Goal: Information Seeking & Learning: Learn about a topic

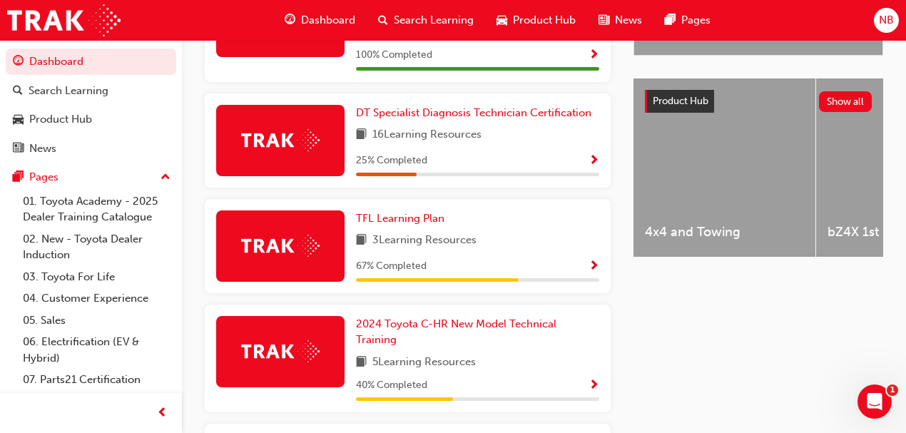
scroll to position [571, 0]
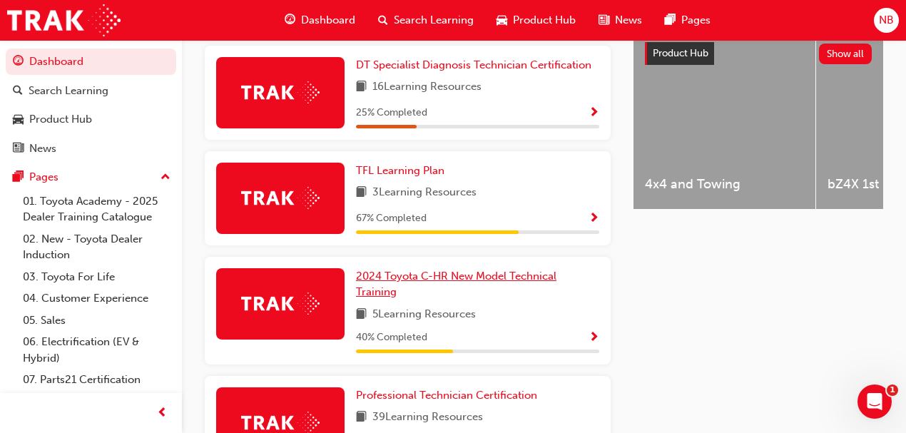
click at [378, 270] on span "2024 Toyota C-HR New Model Technical Training" at bounding box center [456, 284] width 201 height 29
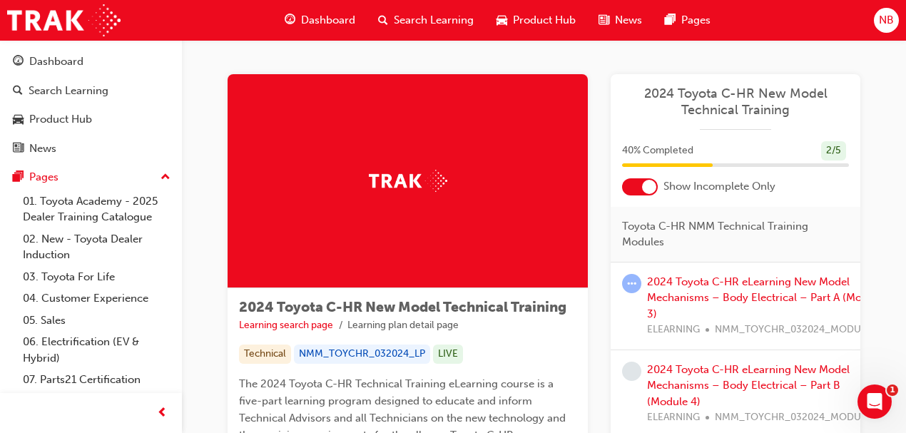
click at [631, 194] on div at bounding box center [640, 186] width 36 height 17
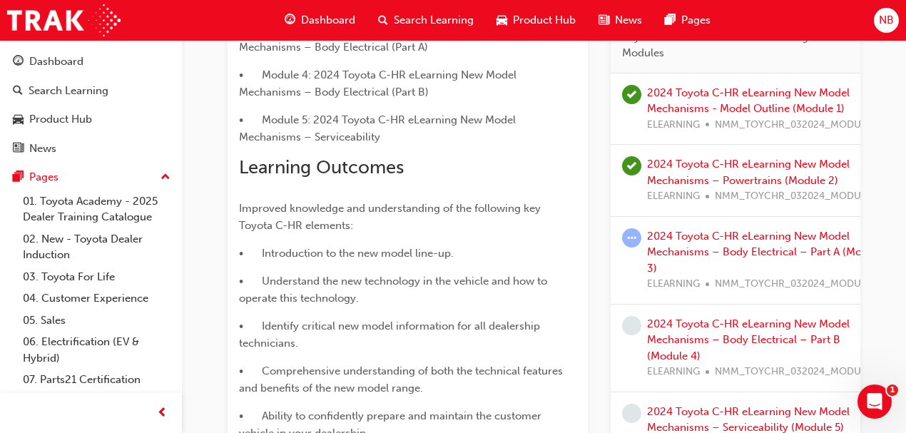
scroll to position [645, 0]
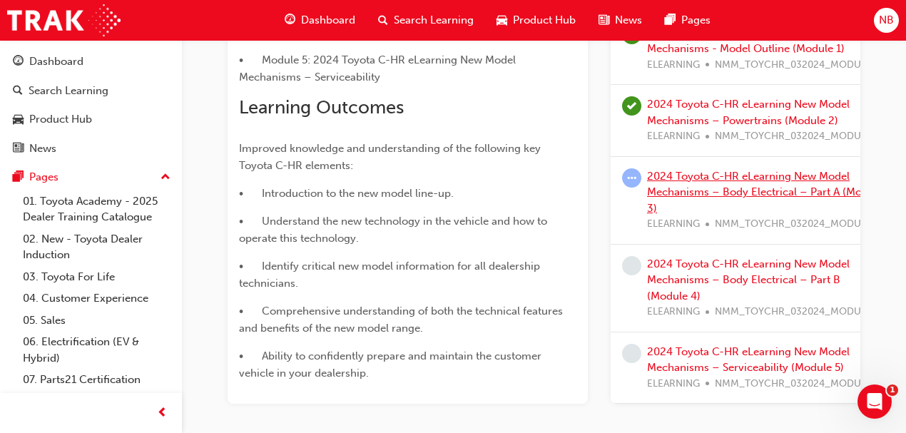
click at [732, 186] on link "2024 Toyota C-HR eLearning New Model Mechanisms – Body Electrical – Part A (Mod…" at bounding box center [765, 192] width 236 height 45
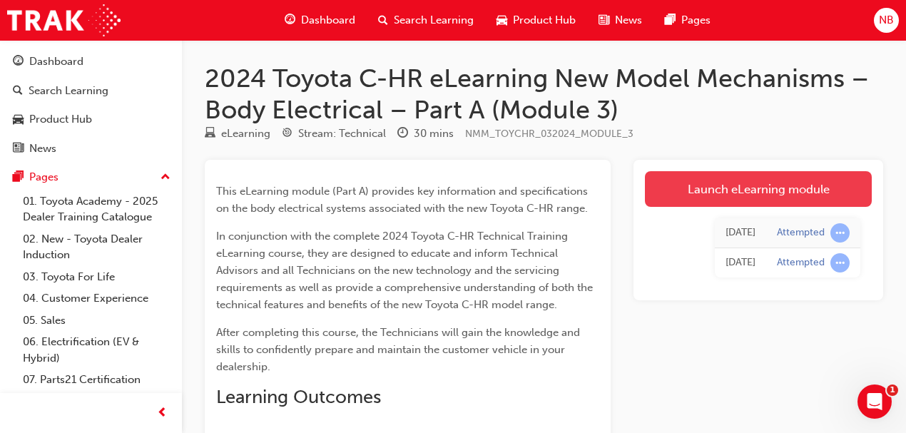
click at [747, 183] on link "Launch eLearning module" at bounding box center [758, 189] width 227 height 36
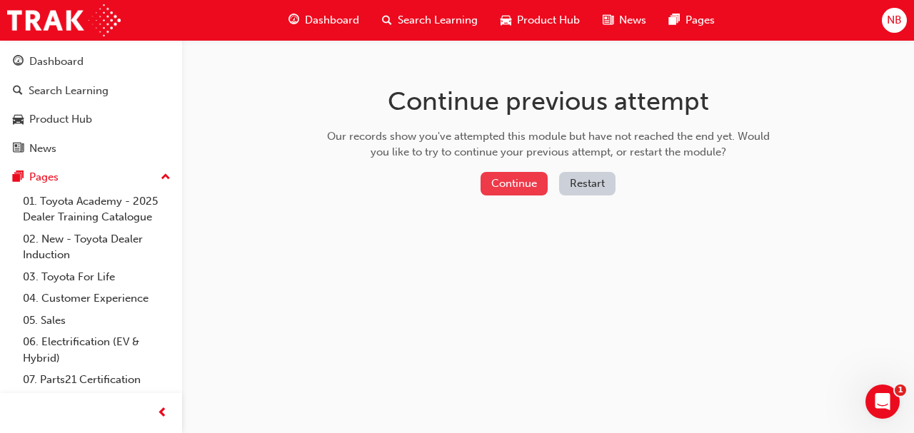
click at [488, 186] on button "Continue" at bounding box center [513, 184] width 67 height 24
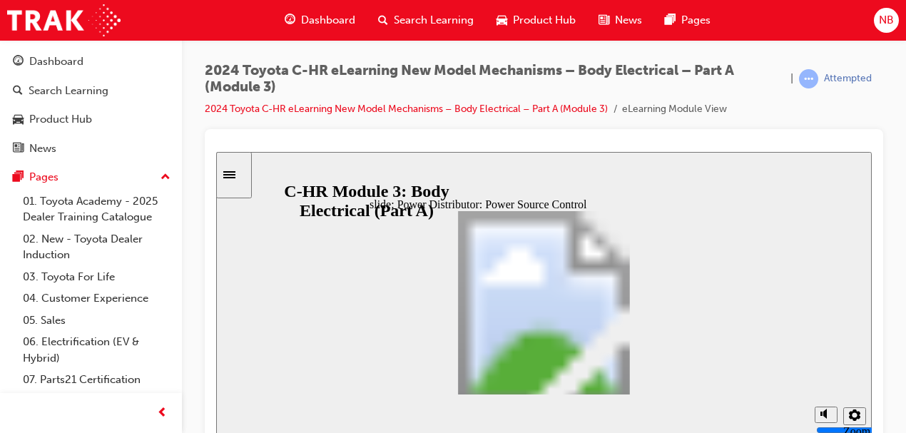
scroll to position [7, 0]
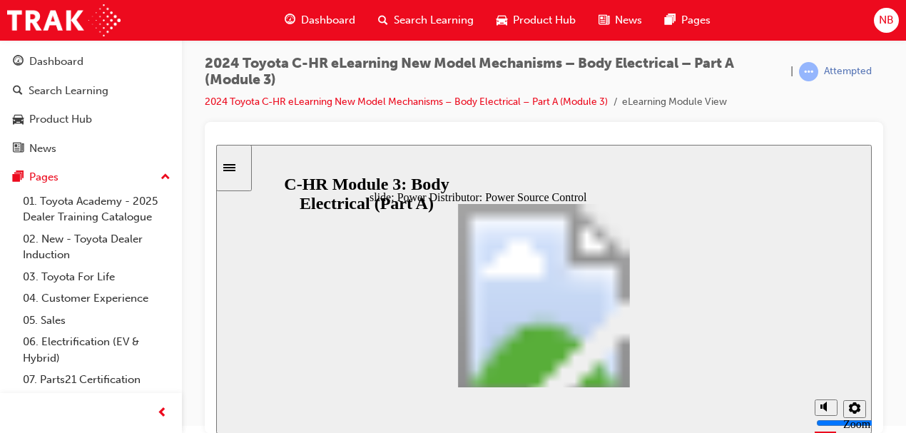
click at [892, 14] on span "NB" at bounding box center [886, 20] width 15 height 16
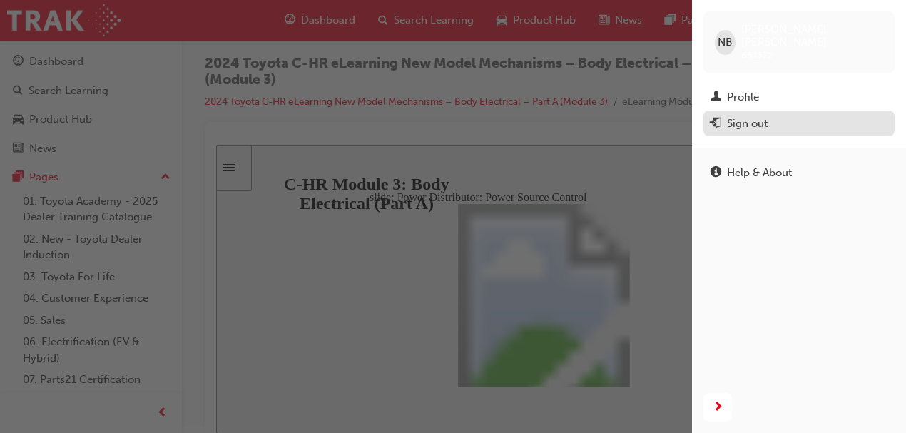
click at [718, 118] on span "exit-icon" at bounding box center [716, 124] width 11 height 13
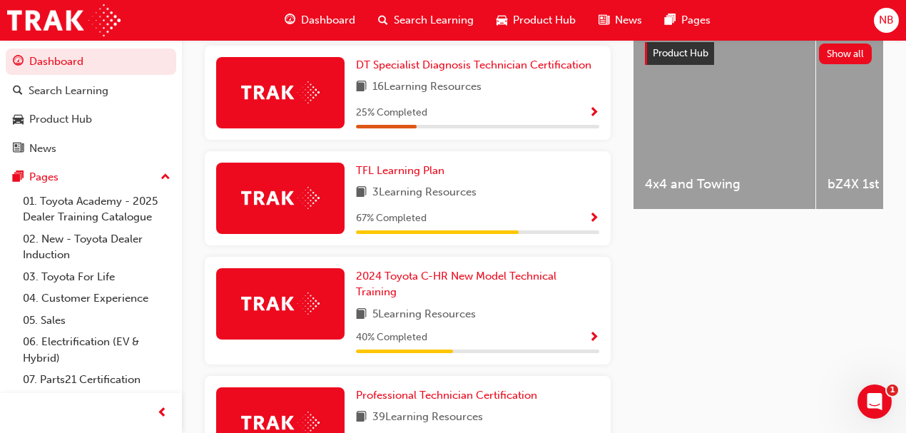
scroll to position [618, 0]
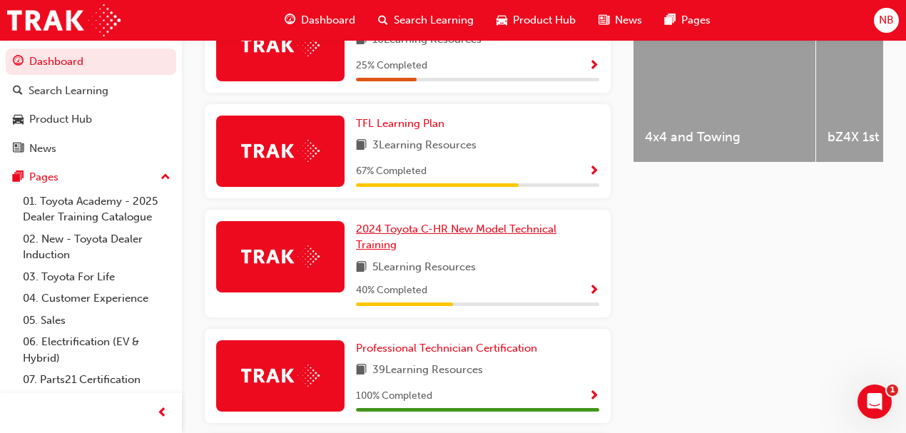
click at [377, 223] on span "2024 Toyota C-HR New Model Technical Training" at bounding box center [456, 237] width 201 height 29
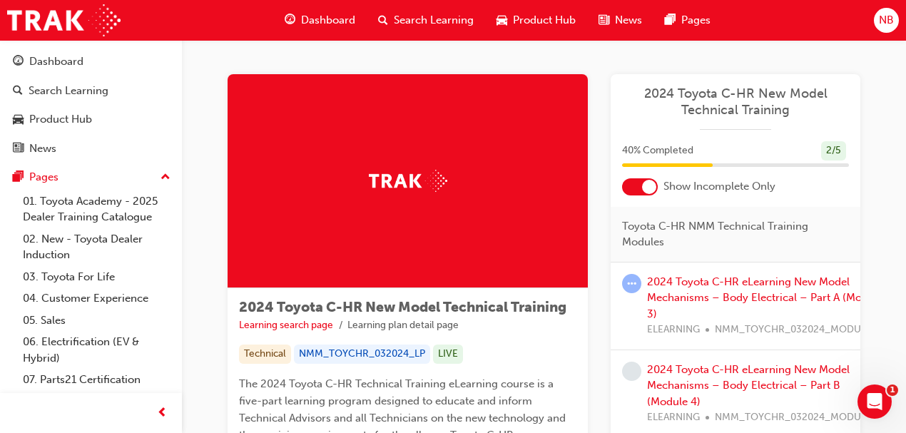
click at [647, 183] on div at bounding box center [649, 187] width 14 height 14
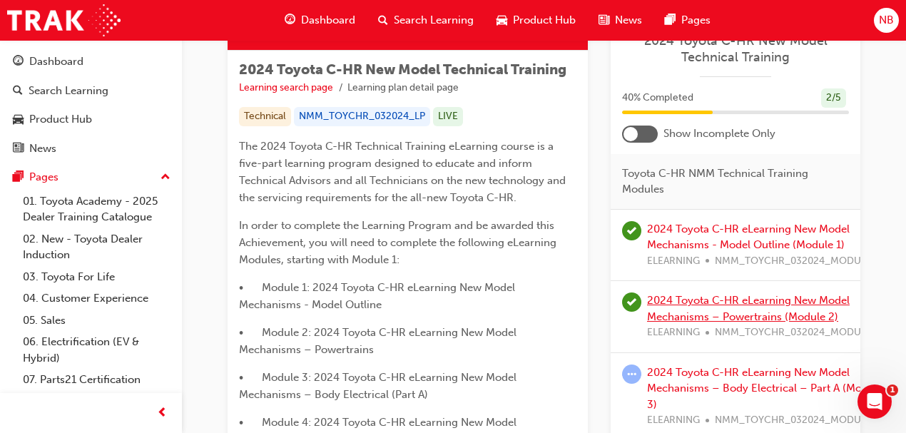
scroll to position [285, 0]
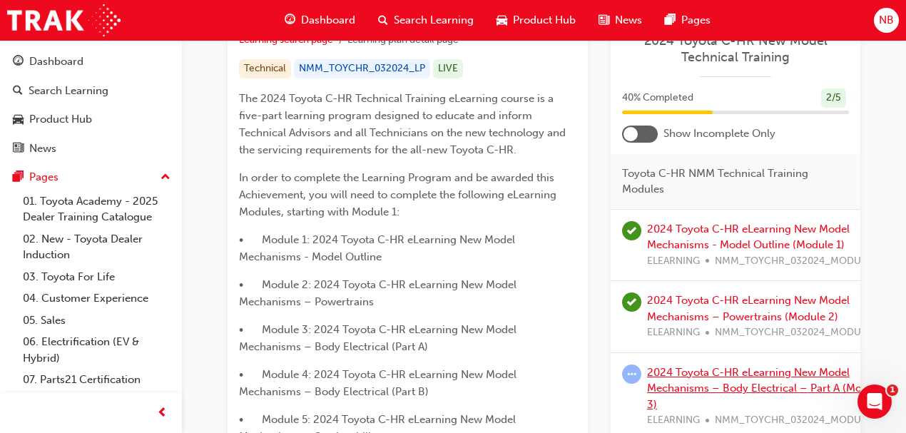
click at [709, 370] on link "2024 Toyota C-HR eLearning New Model Mechanisms – Body Electrical – Part A (Mod…" at bounding box center [765, 388] width 236 height 45
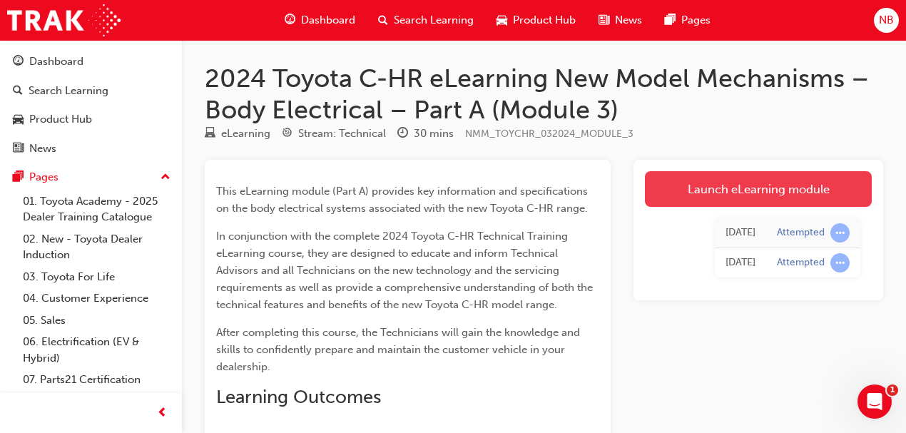
click at [697, 185] on link "Launch eLearning module" at bounding box center [758, 189] width 227 height 36
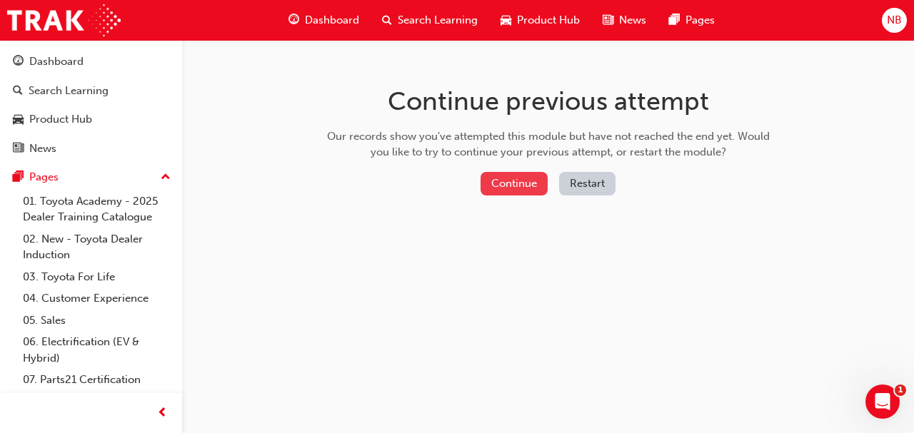
click at [520, 187] on button "Continue" at bounding box center [513, 184] width 67 height 24
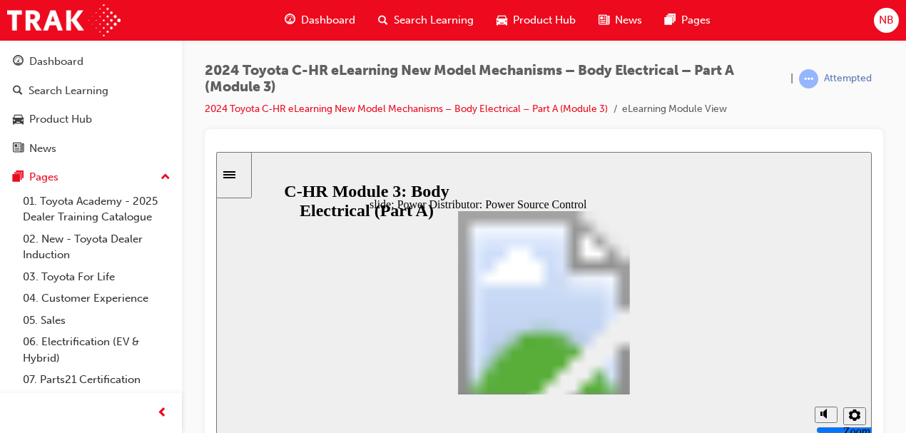
click at [890, 19] on span "NB" at bounding box center [886, 20] width 15 height 16
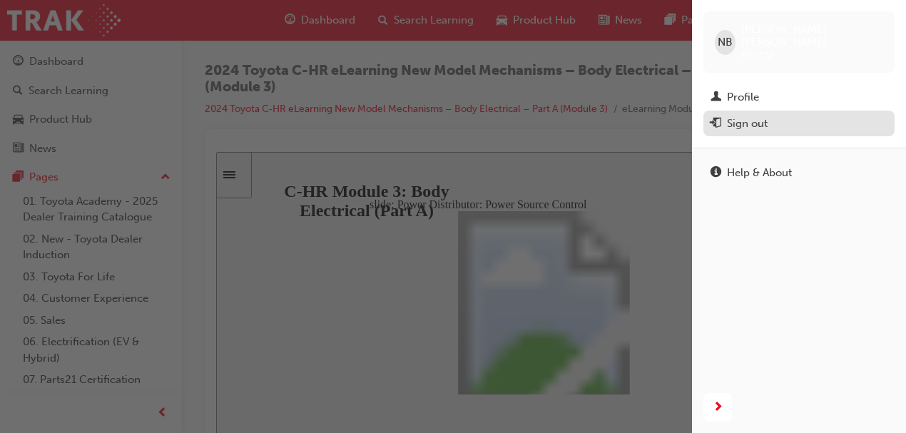
click at [748, 116] on div "Sign out" at bounding box center [747, 124] width 41 height 16
